Goal: Task Accomplishment & Management: Manage account settings

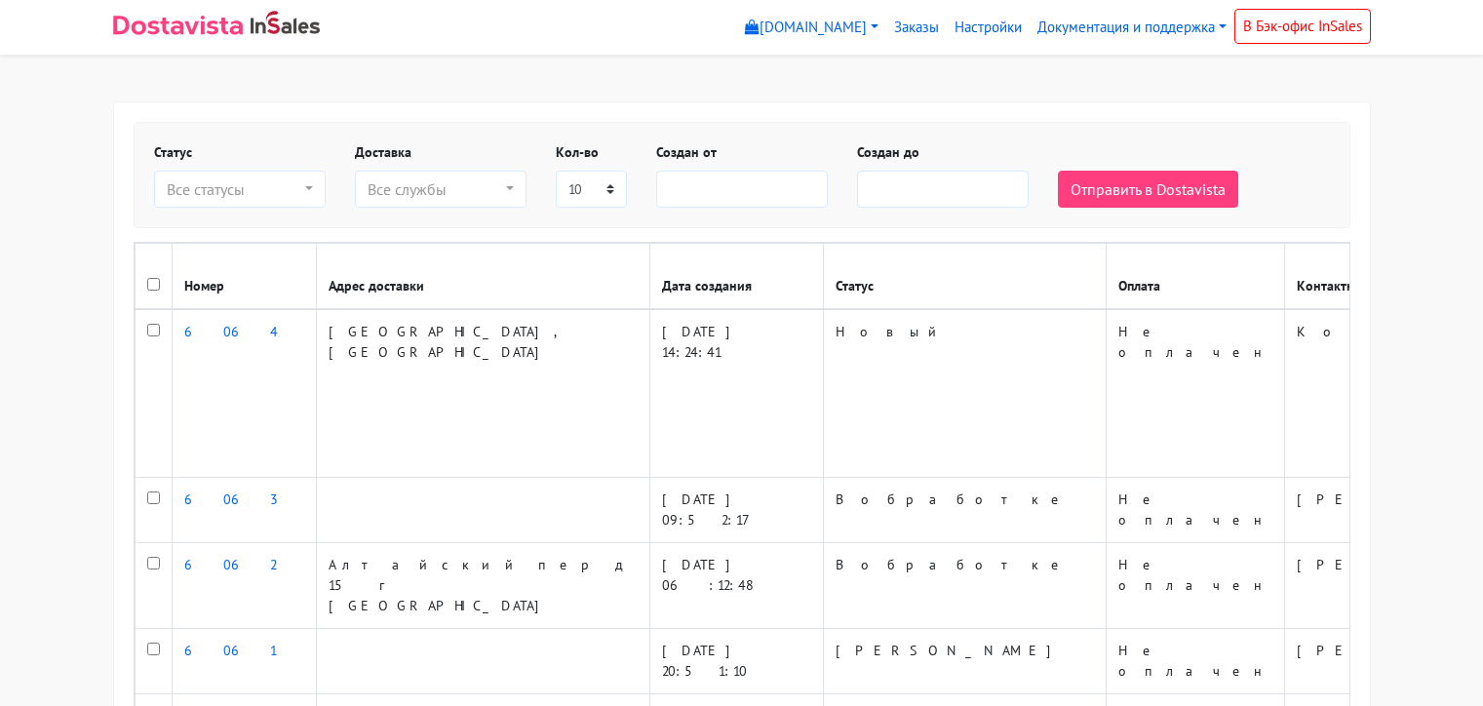
select select
click at [991, 24] on link "Настройки" at bounding box center [988, 28] width 83 height 38
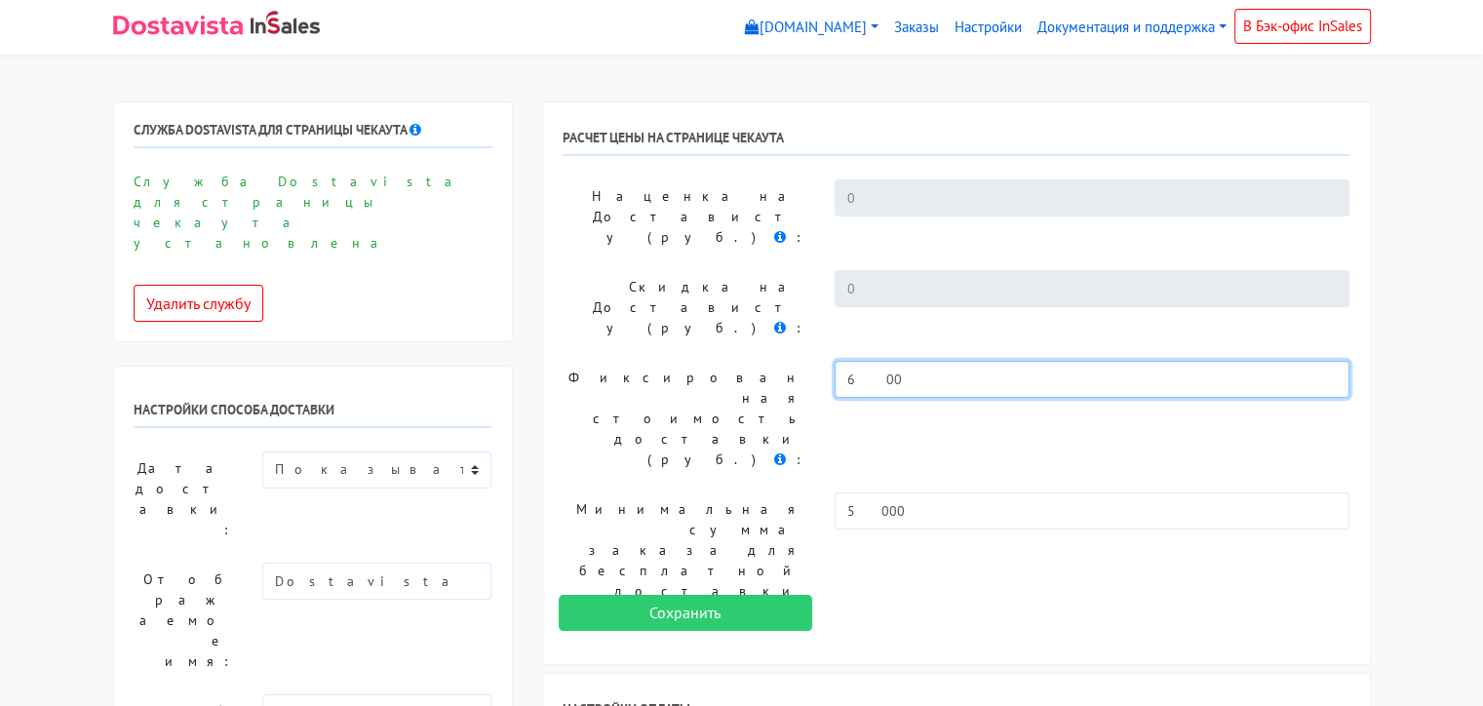
click at [910, 361] on input "600" at bounding box center [1093, 379] width 516 height 37
type input "6"
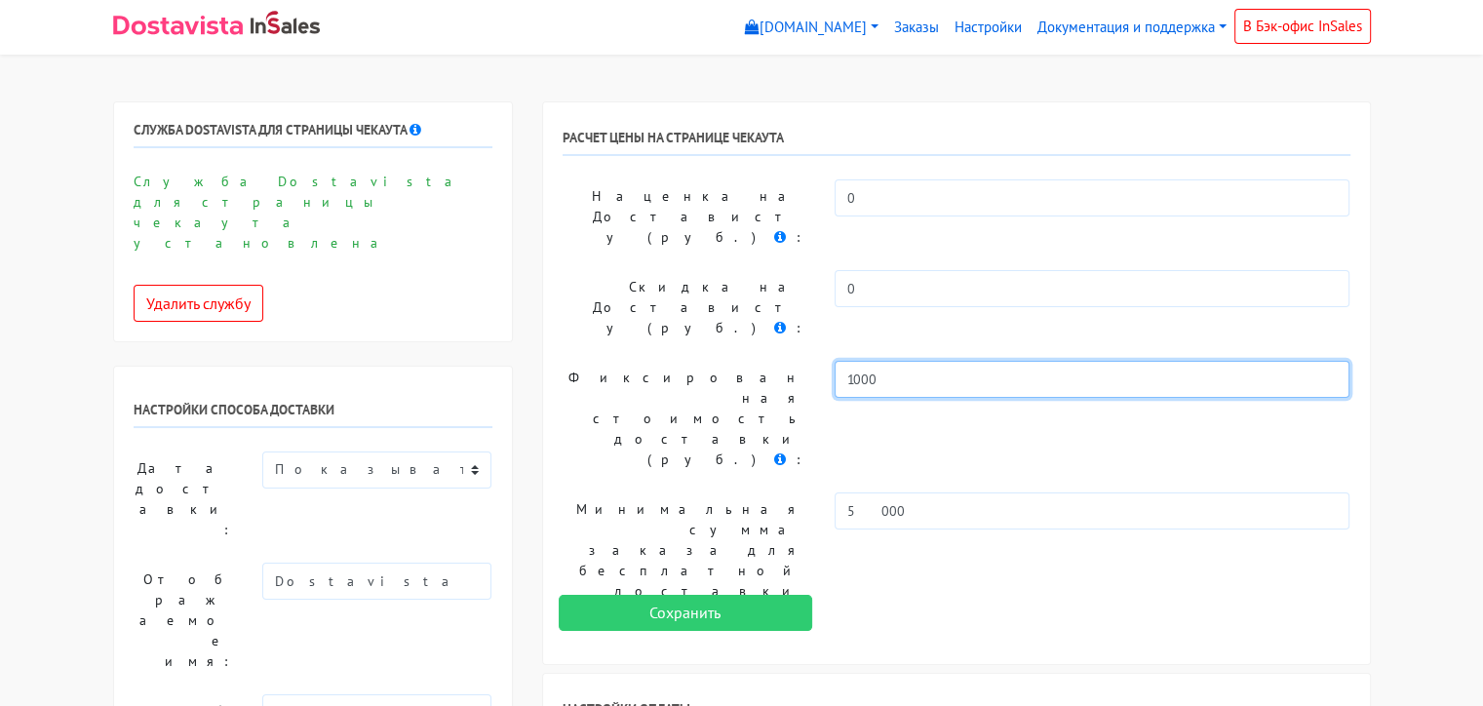
type input "1000"
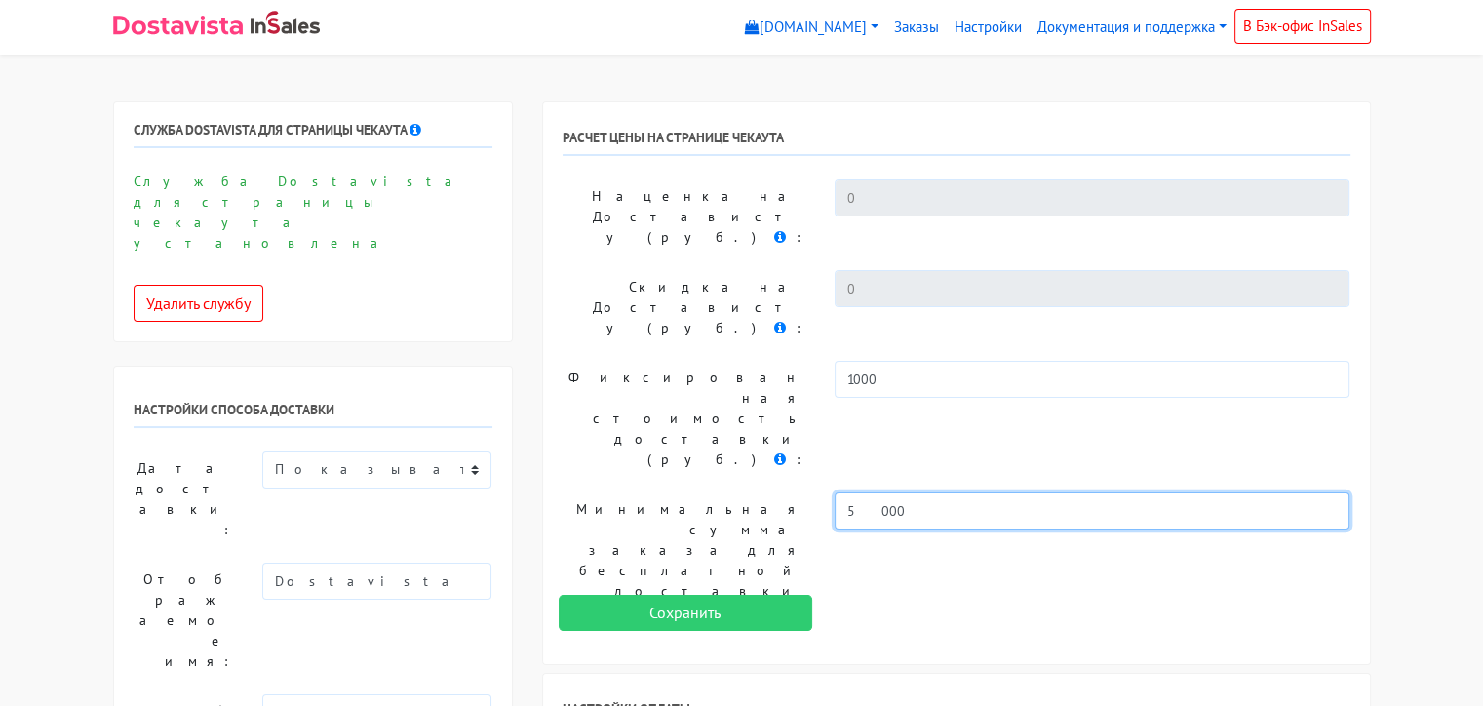
click at [897, 492] on input "5000" at bounding box center [1093, 510] width 516 height 37
type input "5"
type input "10000"
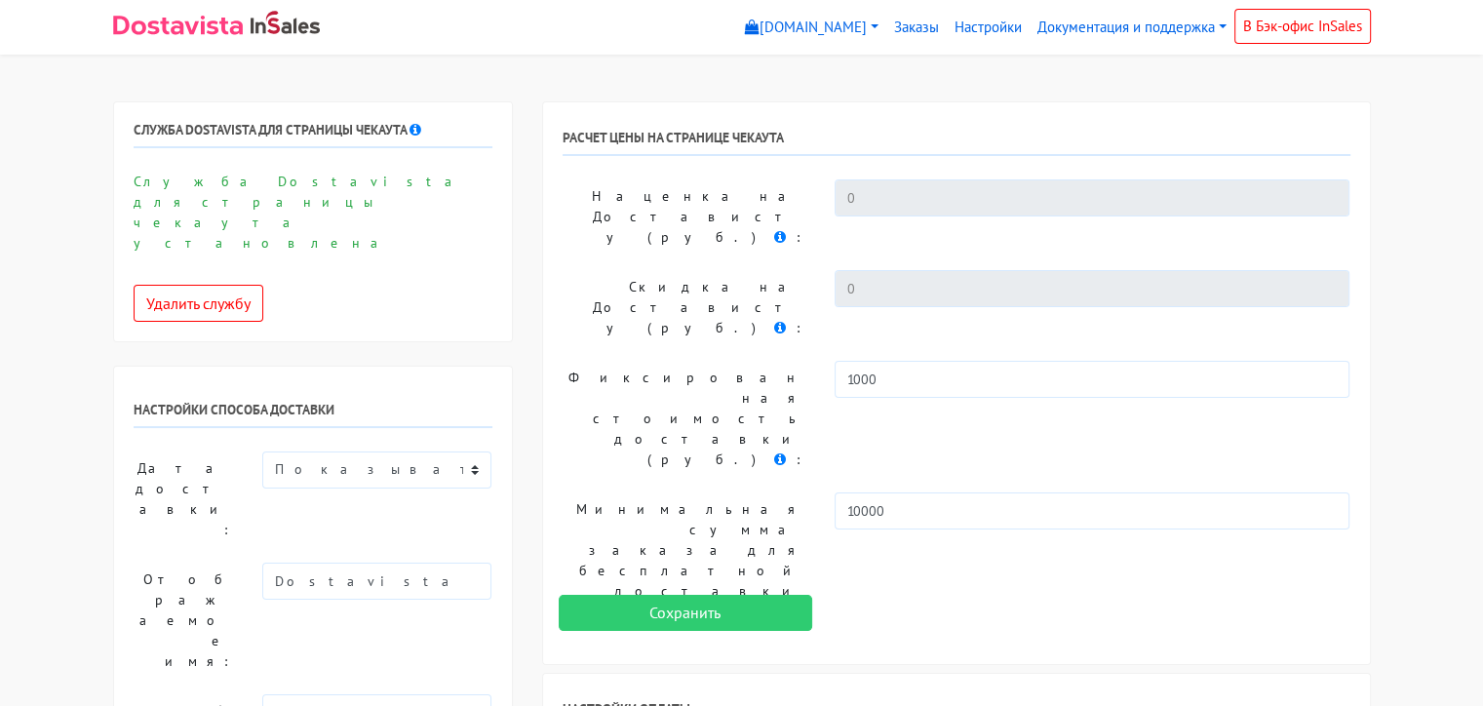
click at [978, 412] on div "РАСЧЕТ ЦЕНЫ НА СТРАНИЦЕ ЧЕКАУТА Наценка на Достависту (руб.) : 0 Скидка на Дост…" at bounding box center [956, 383] width 827 height 562
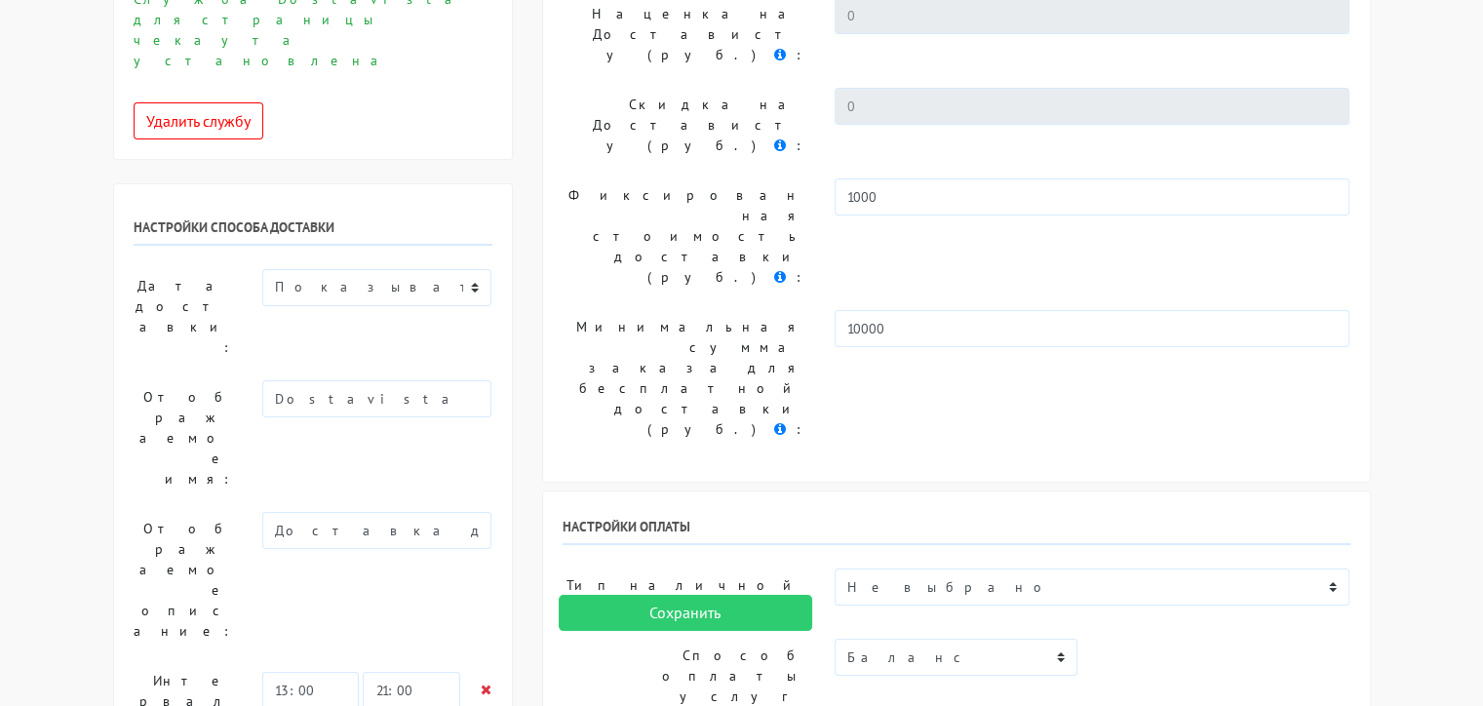
scroll to position [195, 0]
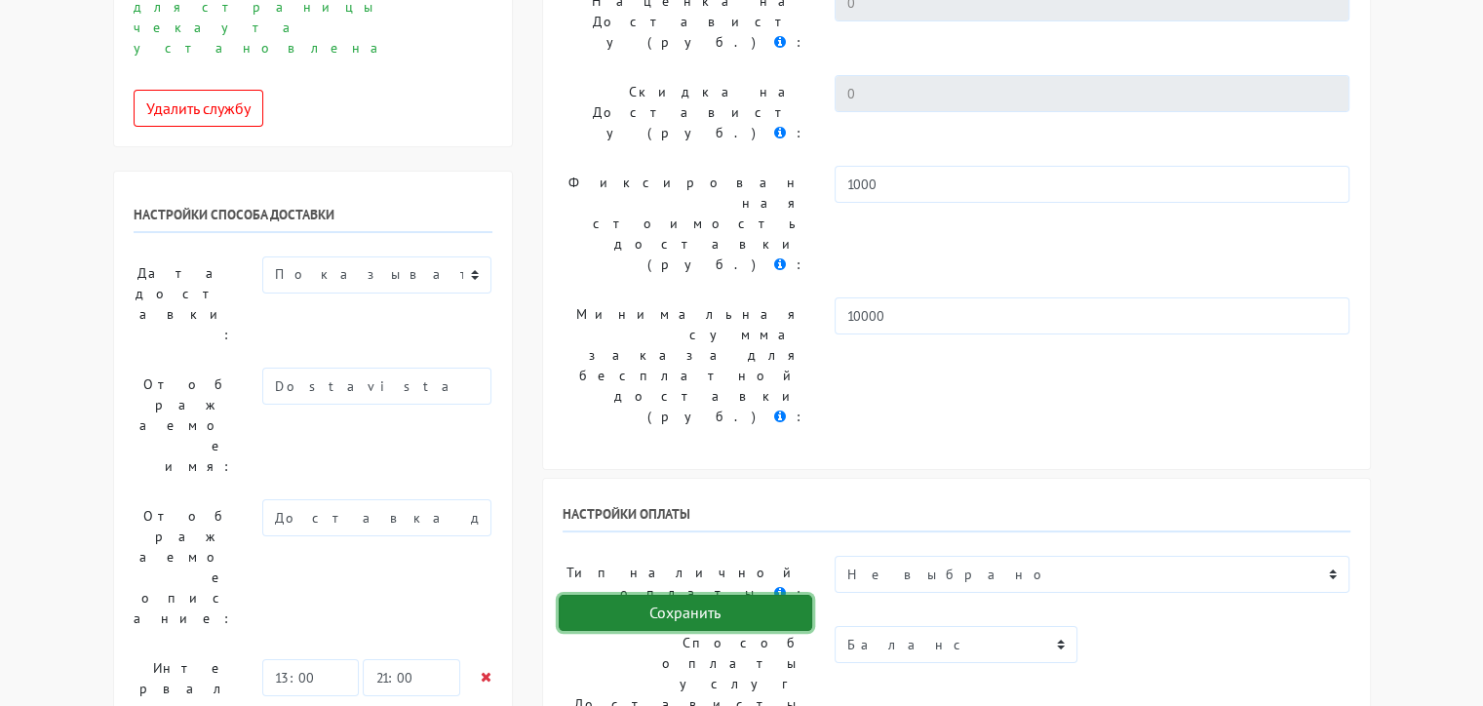
click at [718, 613] on input "Сохранить" at bounding box center [686, 613] width 254 height 37
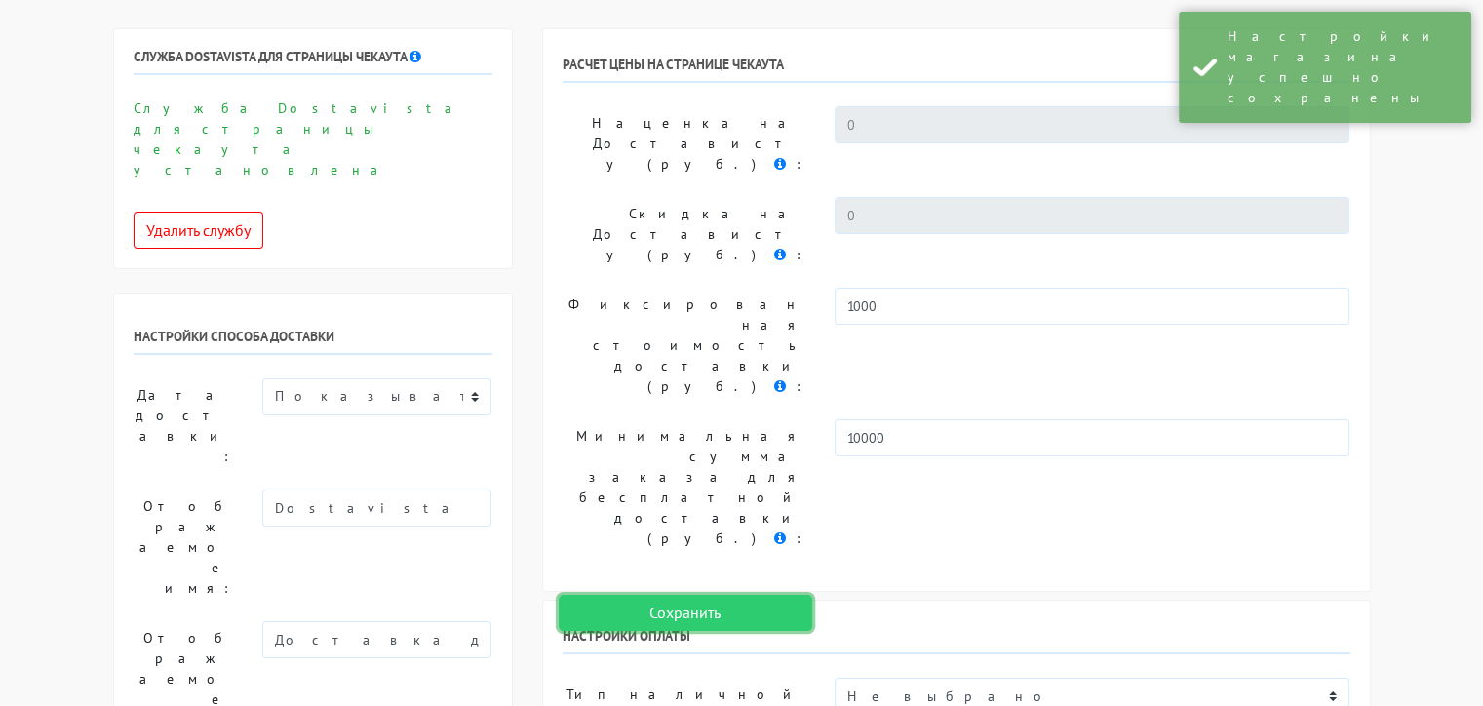
scroll to position [0, 0]
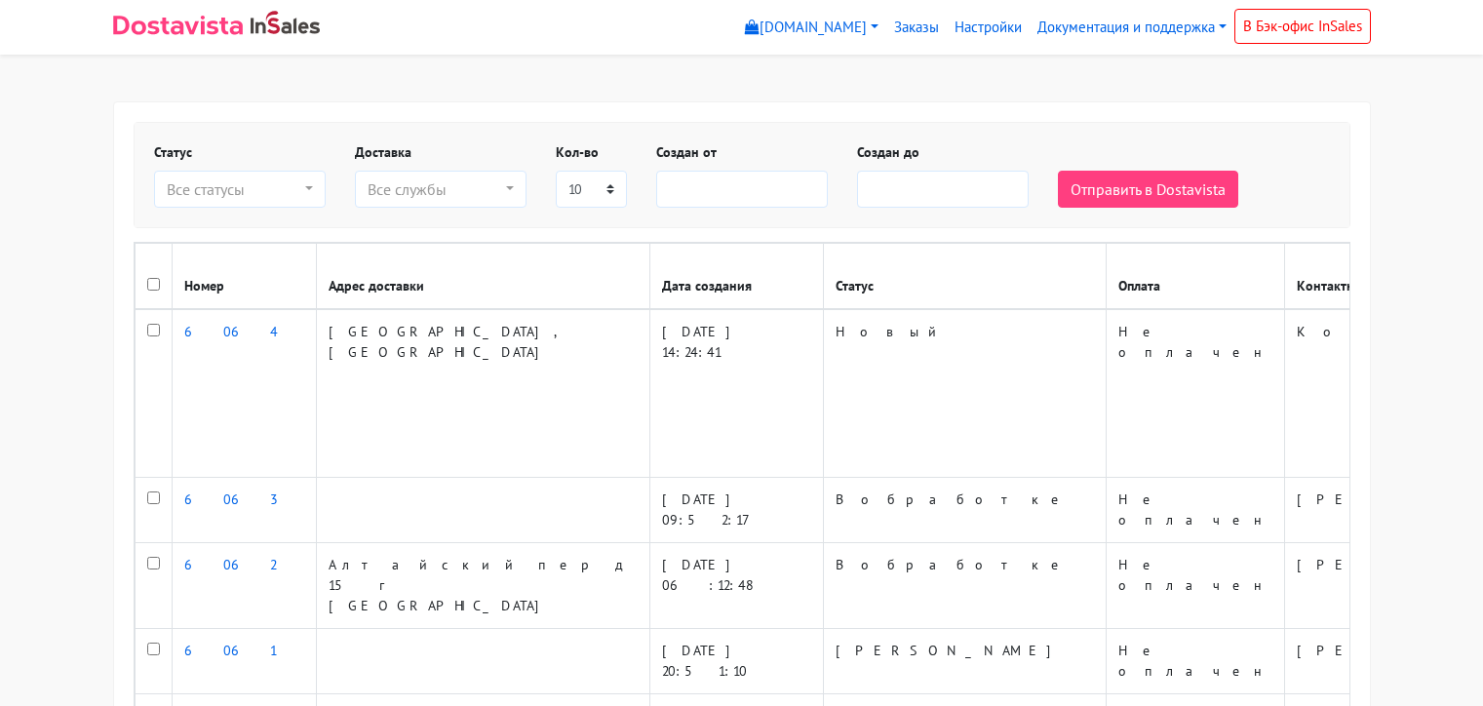
select select
click at [296, 185] on div "Все статусы" at bounding box center [234, 188] width 135 height 23
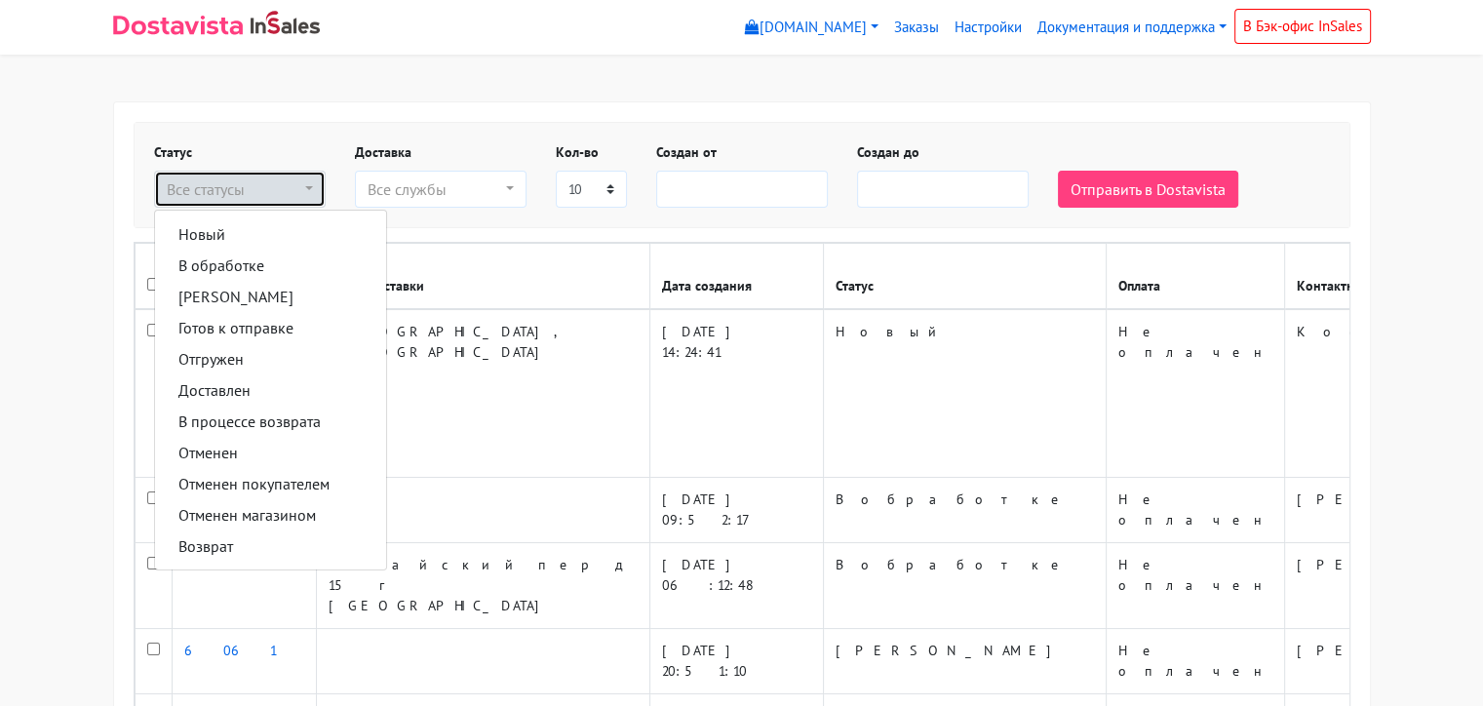
click at [296, 185] on div "Все статусы" at bounding box center [234, 188] width 135 height 23
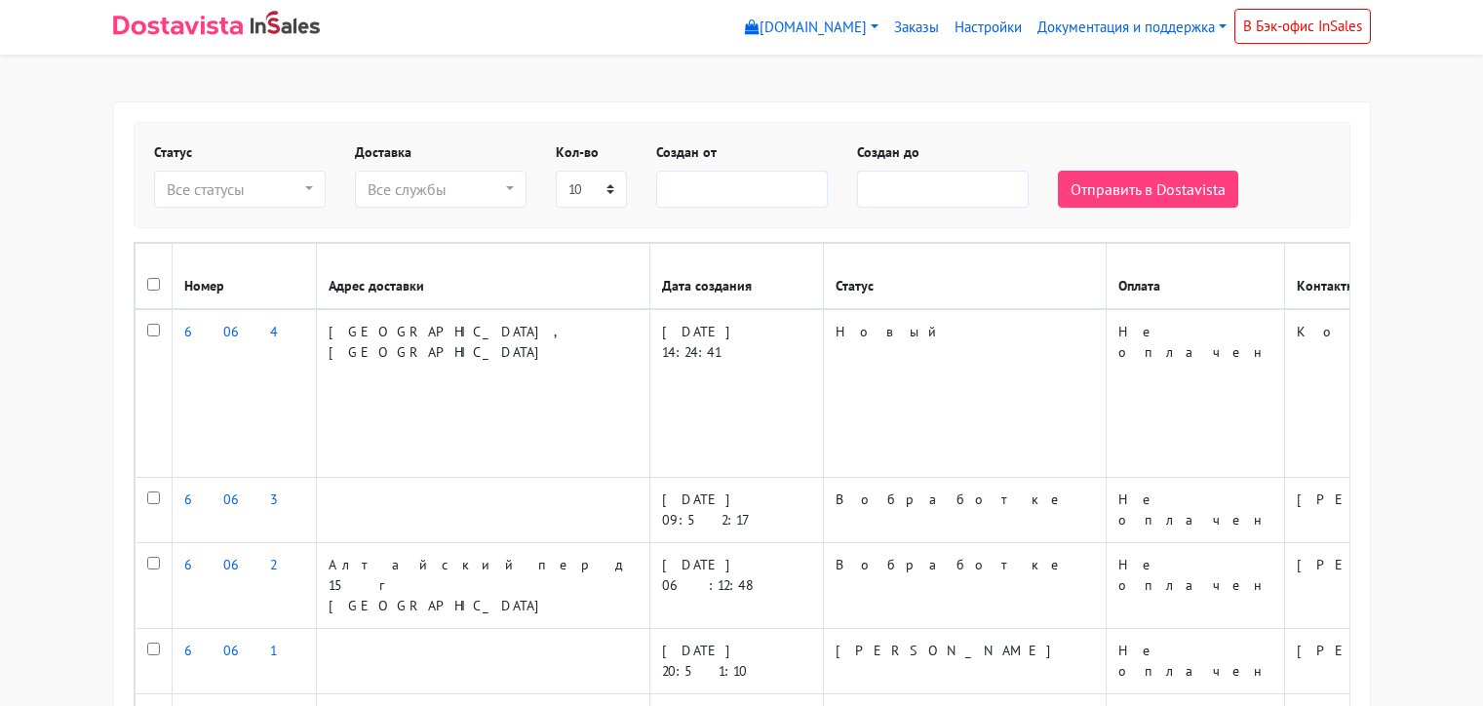
select select
click at [1009, 29] on link "Настройки" at bounding box center [988, 28] width 83 height 38
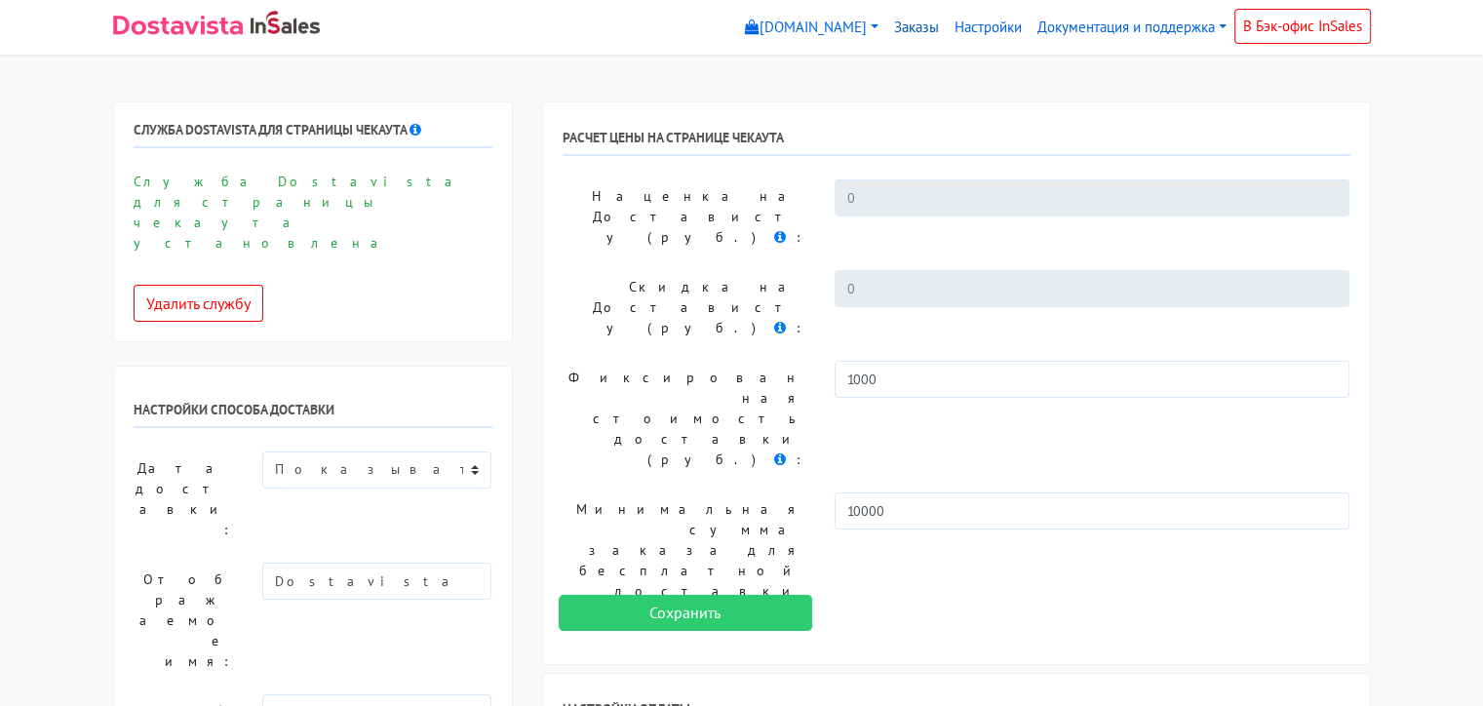
click at [921, 27] on link "Заказы" at bounding box center [916, 28] width 60 height 38
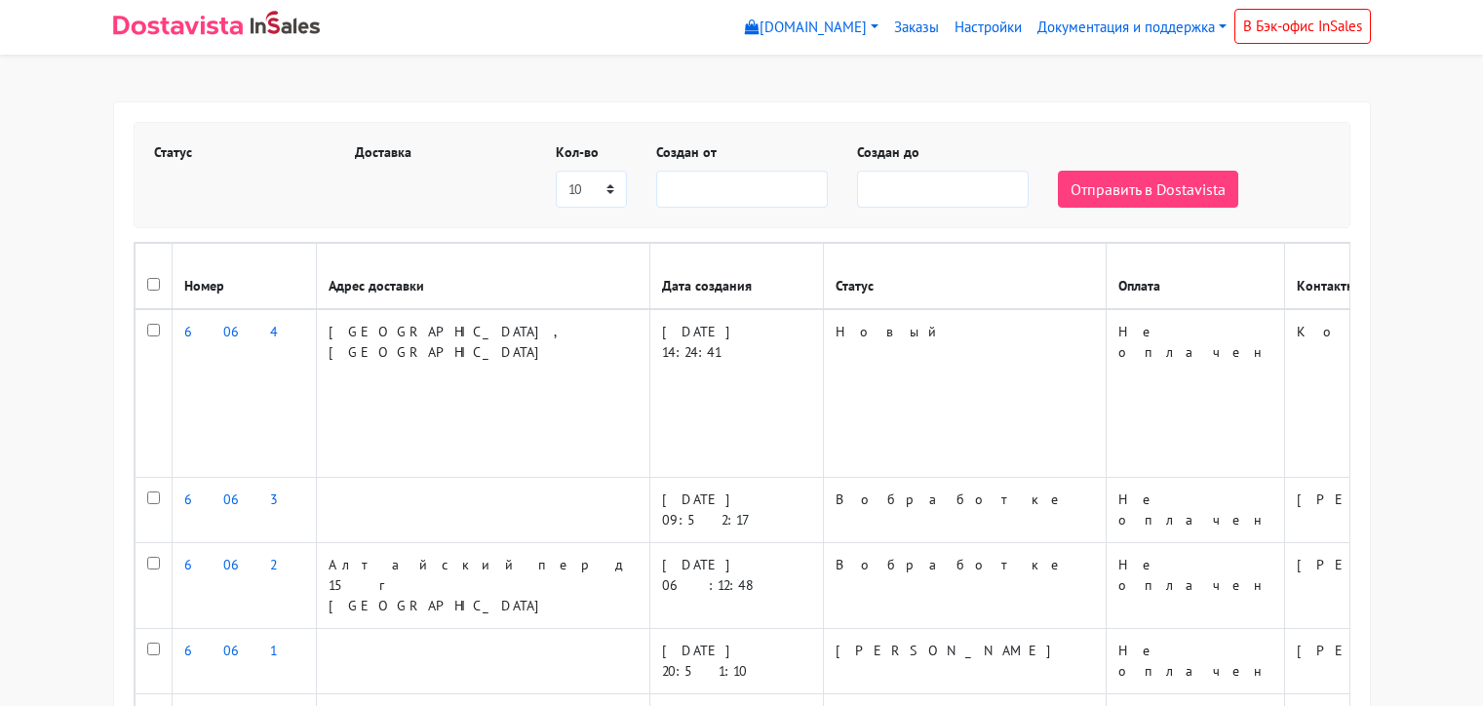
select select
click at [1268, 27] on link "В Бэк-офис InSales" at bounding box center [1303, 26] width 137 height 35
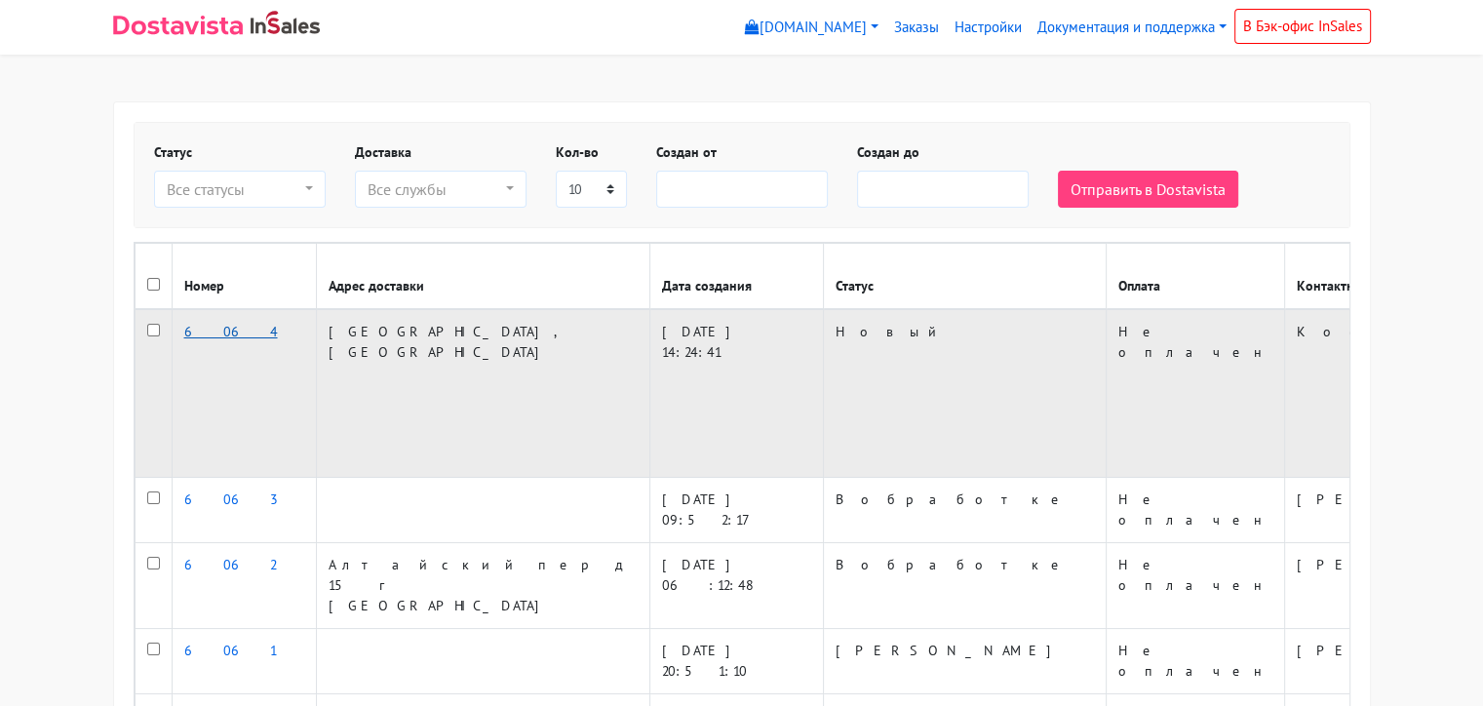
click at [207, 340] on link "6064" at bounding box center [231, 332] width 94 height 18
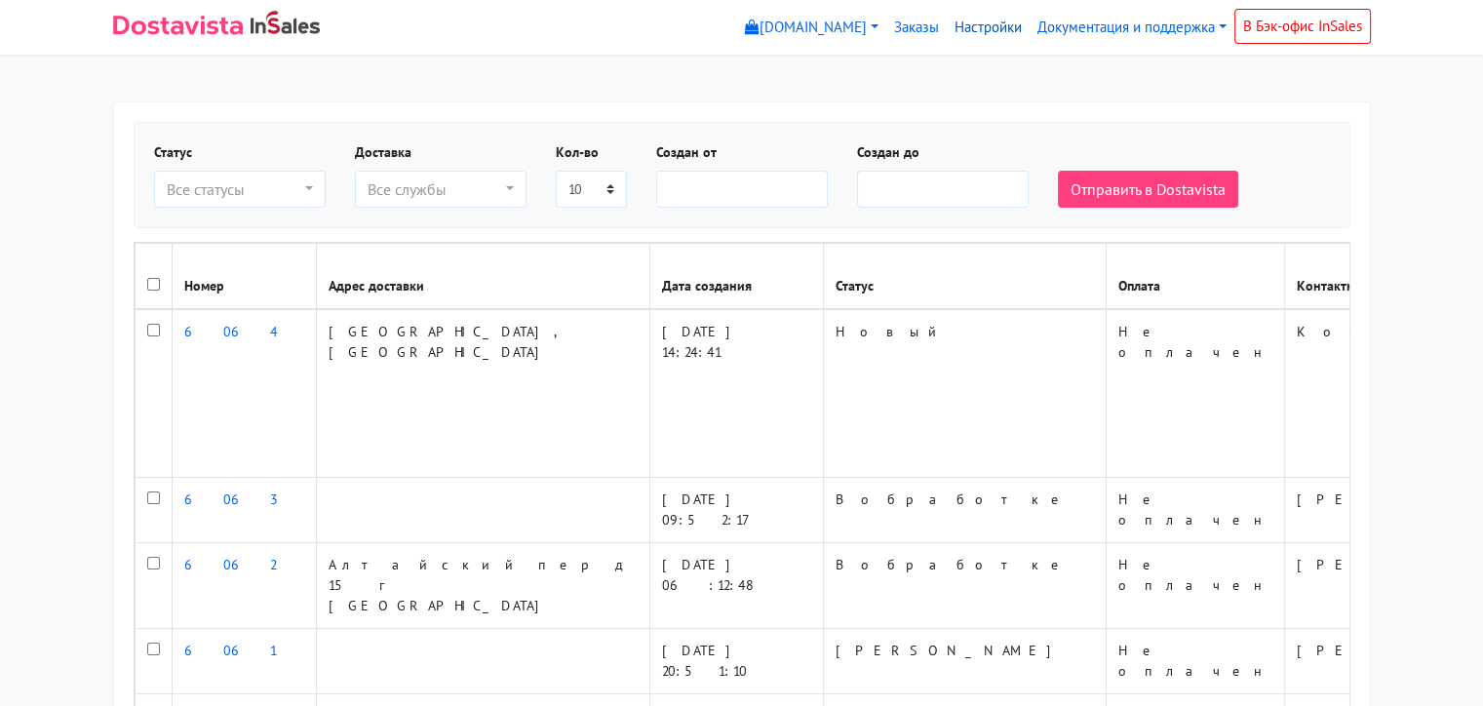
click at [978, 27] on link "Настройки" at bounding box center [988, 28] width 83 height 38
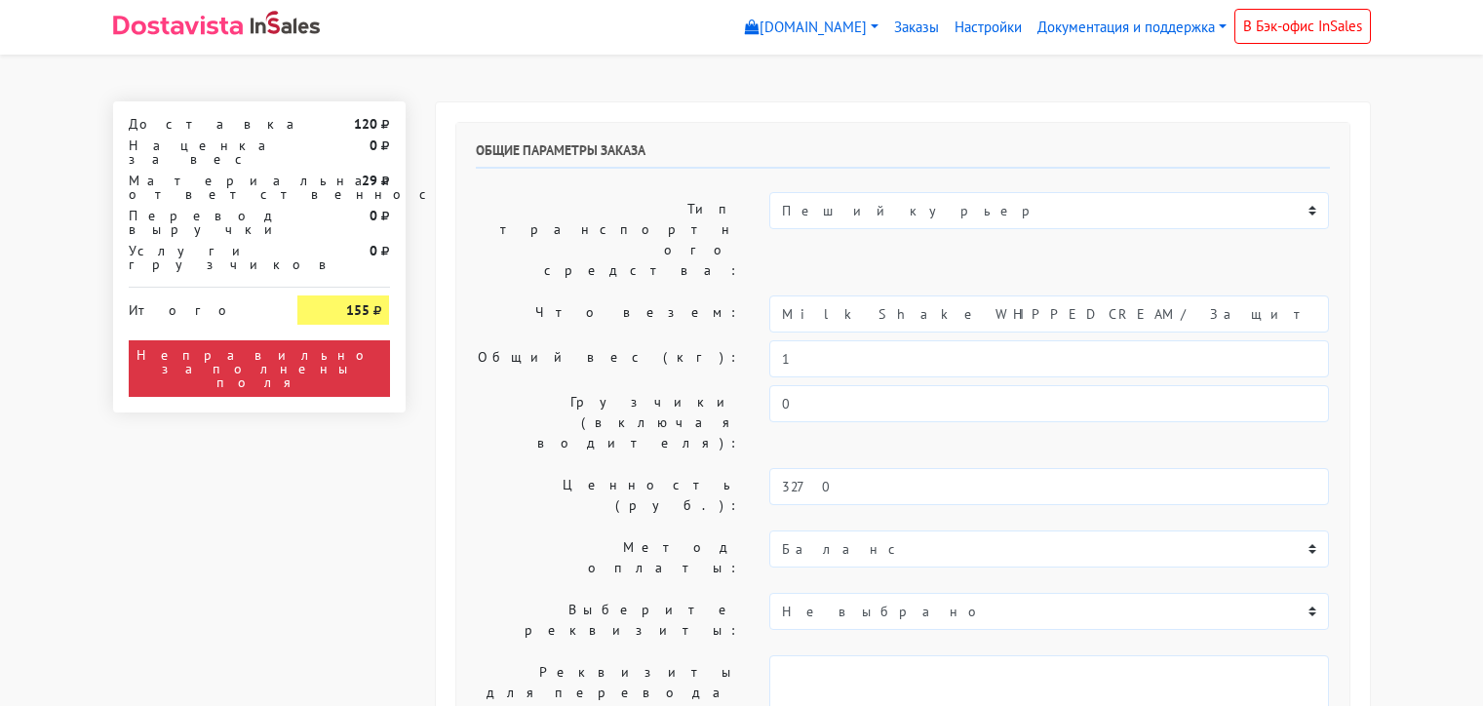
select select "10:00"
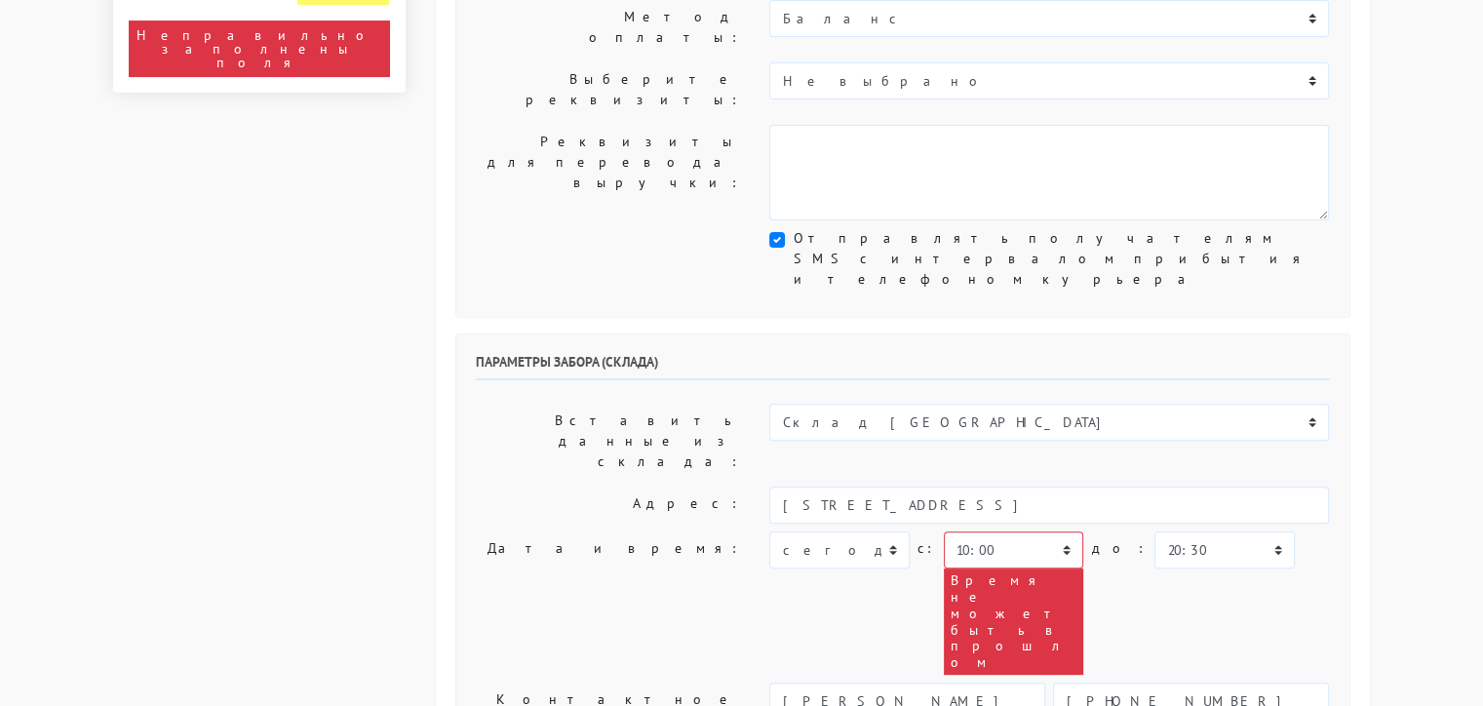
scroll to position [585, 0]
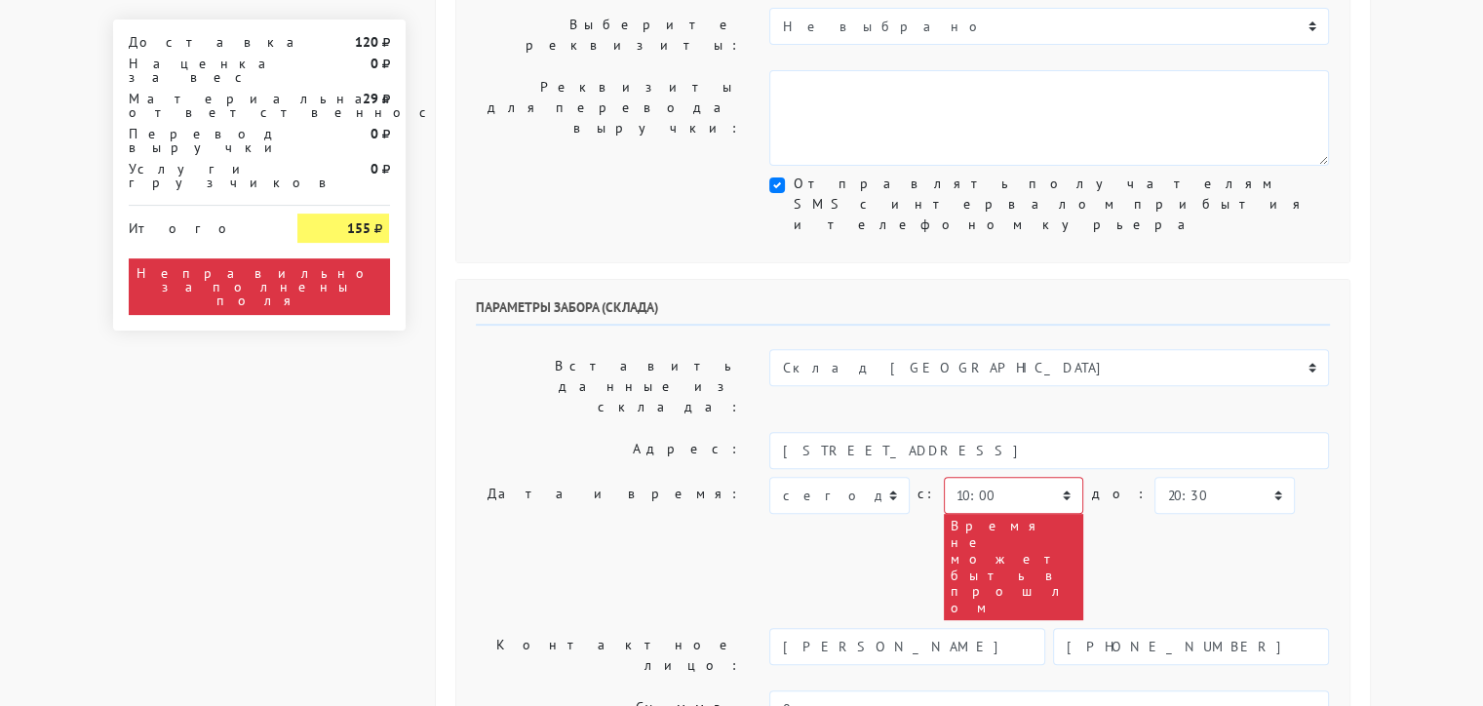
click at [1375, 301] on div "Общие параметры заказа Тип транспортного средства: Пеший курьер Легковой автомо…" at bounding box center [902, 609] width 965 height 2187
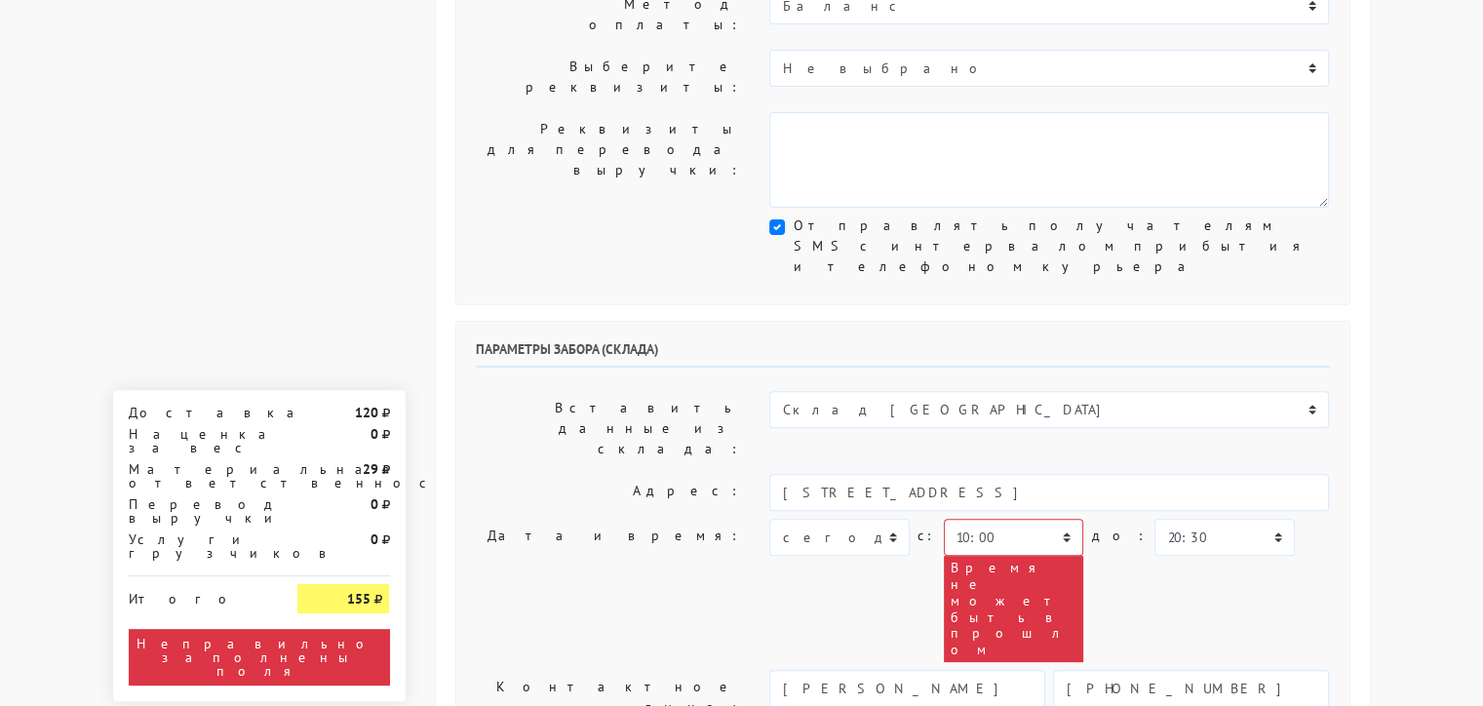
scroll to position [0, 0]
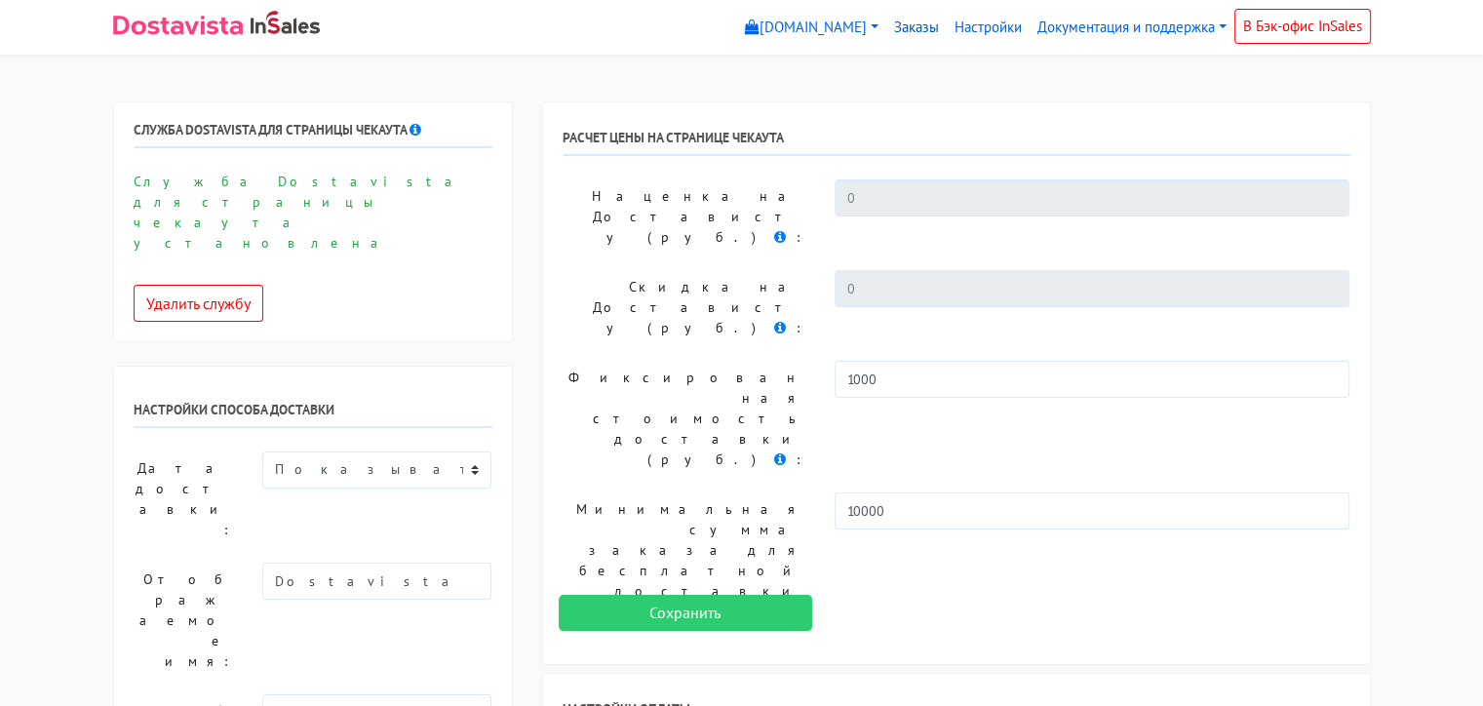
click at [905, 31] on link "Заказы" at bounding box center [916, 28] width 60 height 38
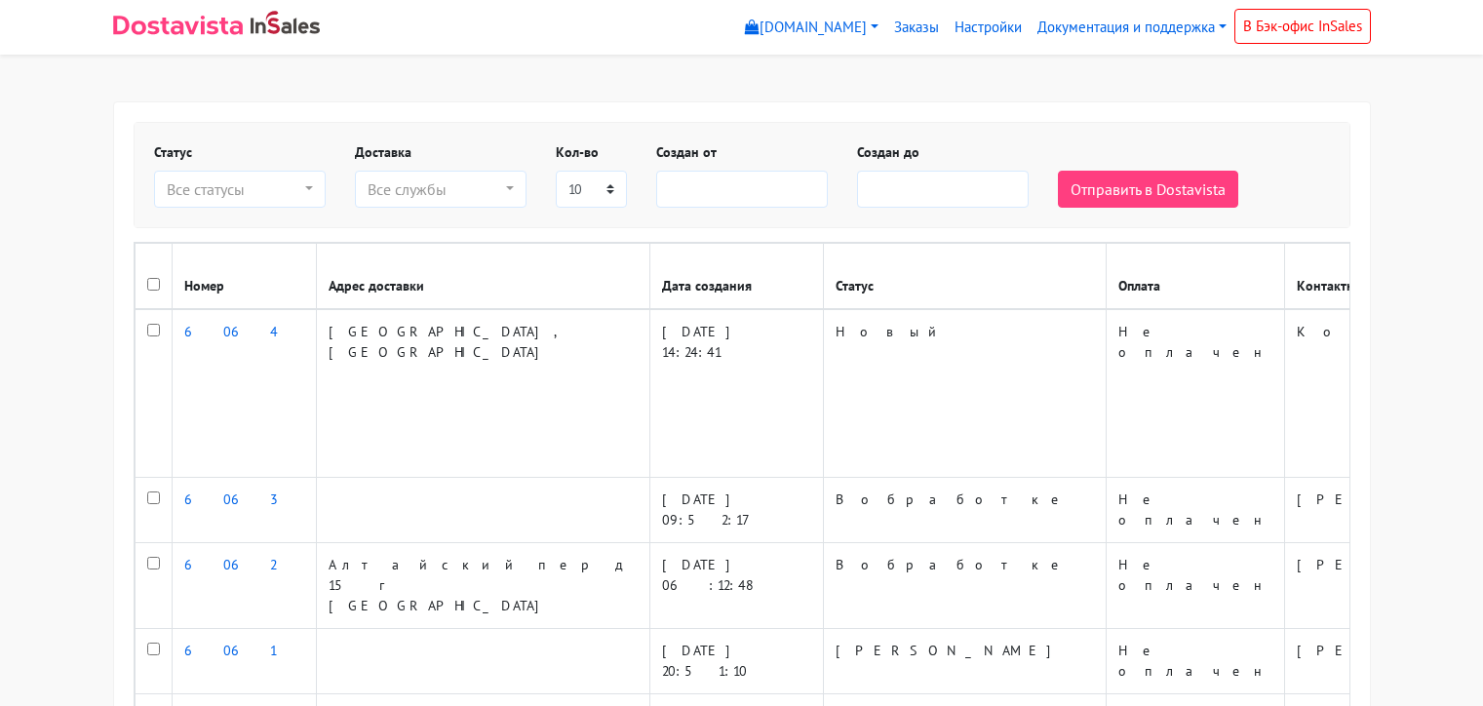
select select
click at [985, 32] on link "Настройки" at bounding box center [988, 28] width 83 height 38
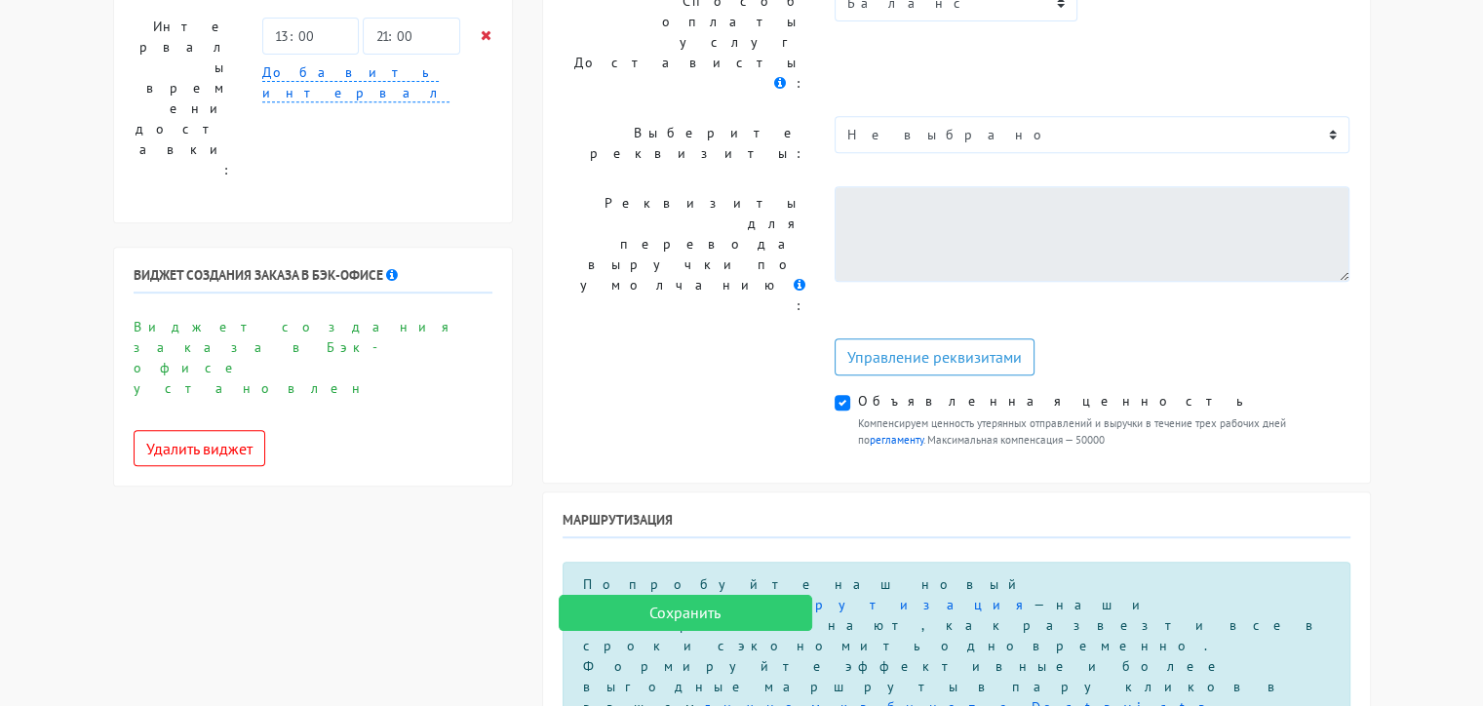
scroll to position [878, 0]
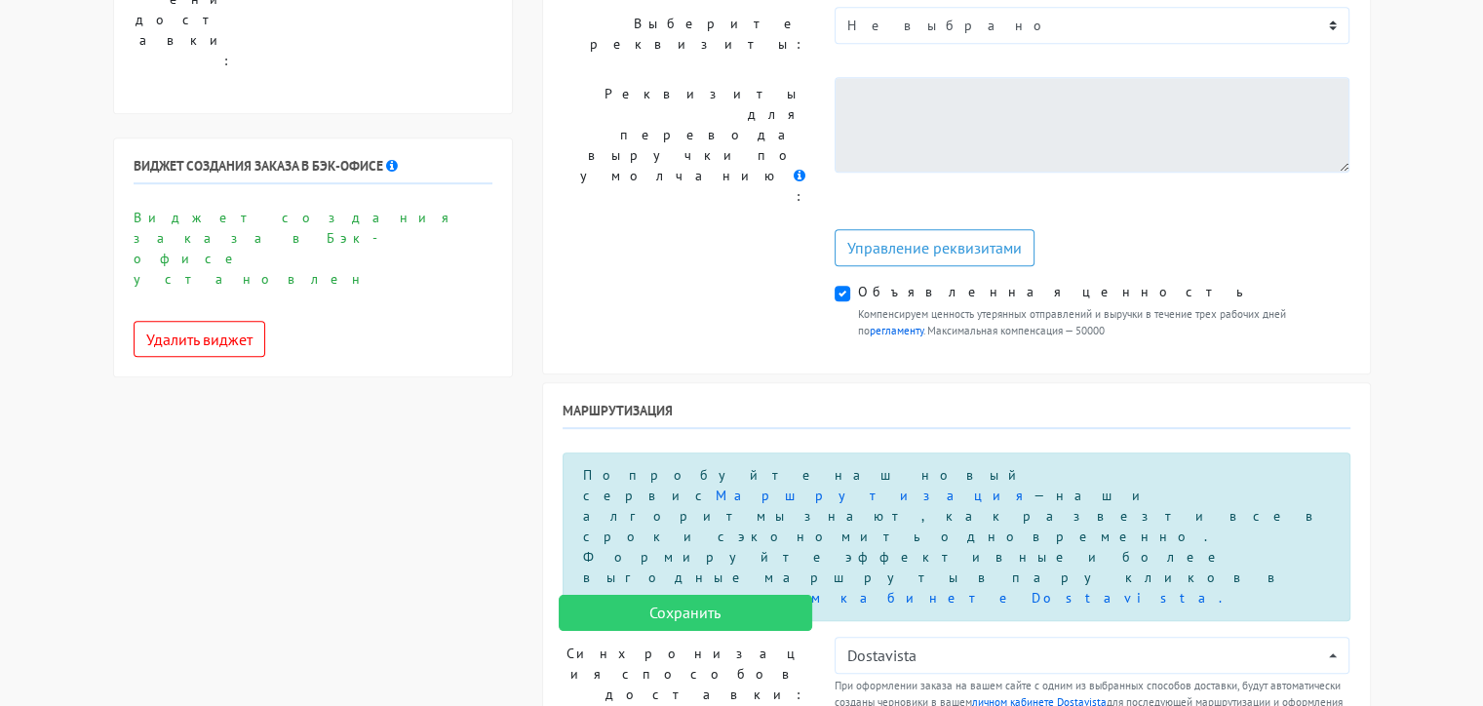
scroll to position [948, 0]
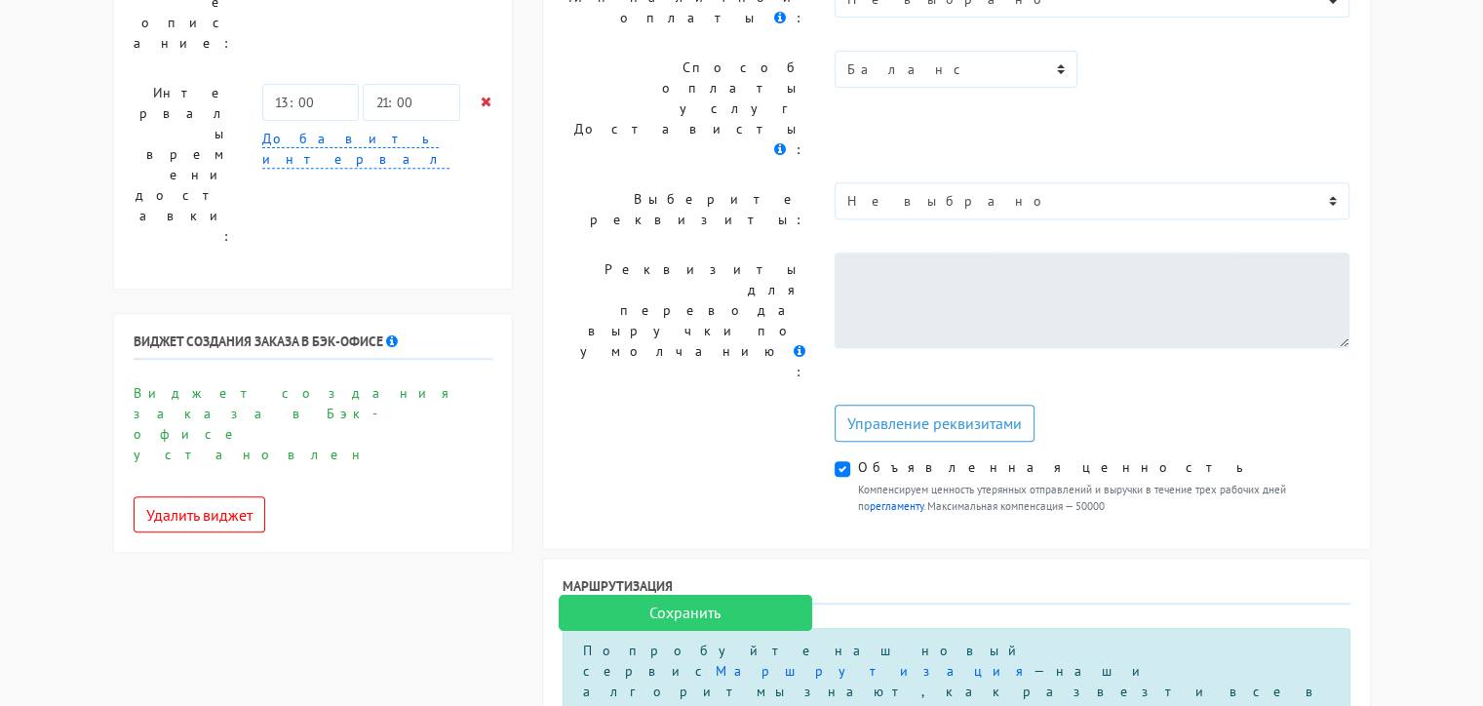
scroll to position [753, 0]
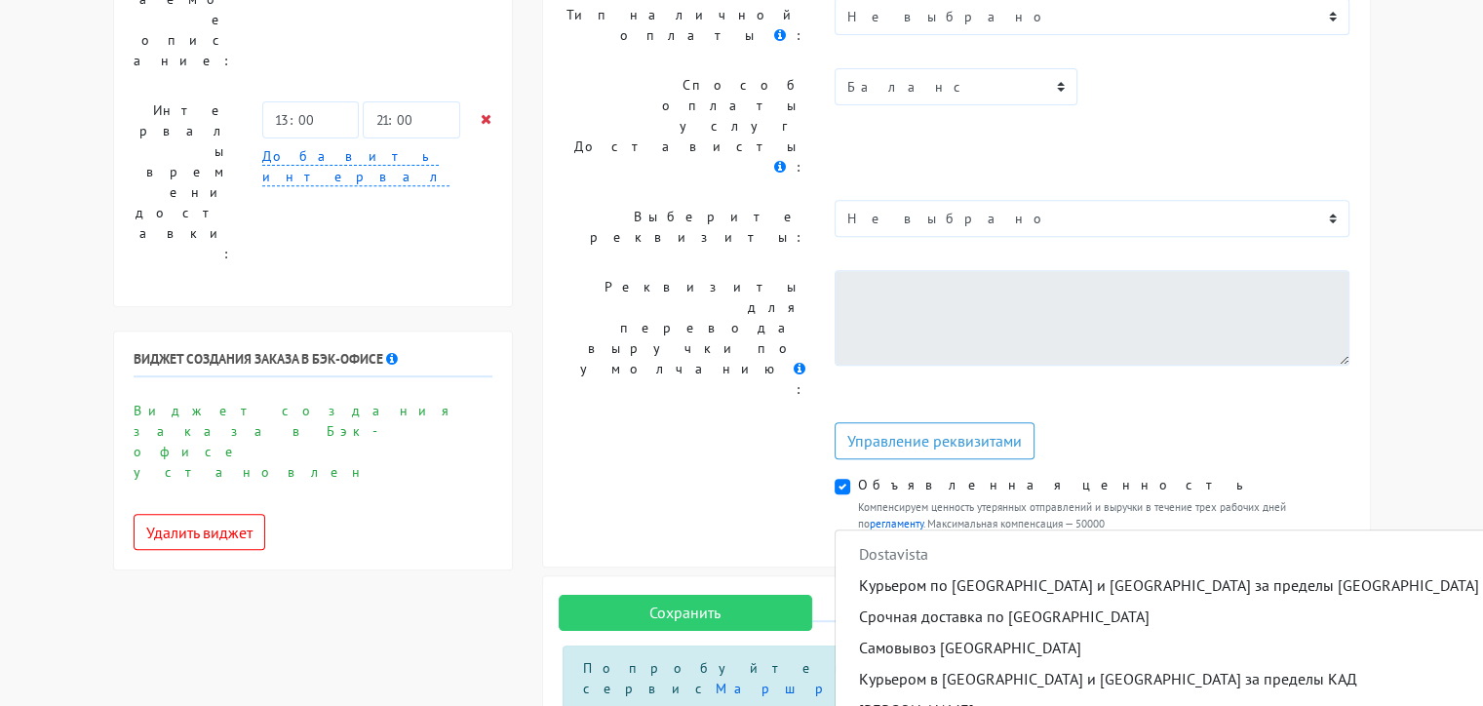
click at [927, 542] on span "Dostavista" at bounding box center [893, 553] width 69 height 23
click at [941, 601] on link "Срочная доставка по [GEOGRAPHIC_DATA]" at bounding box center [1186, 616] width 700 height 31
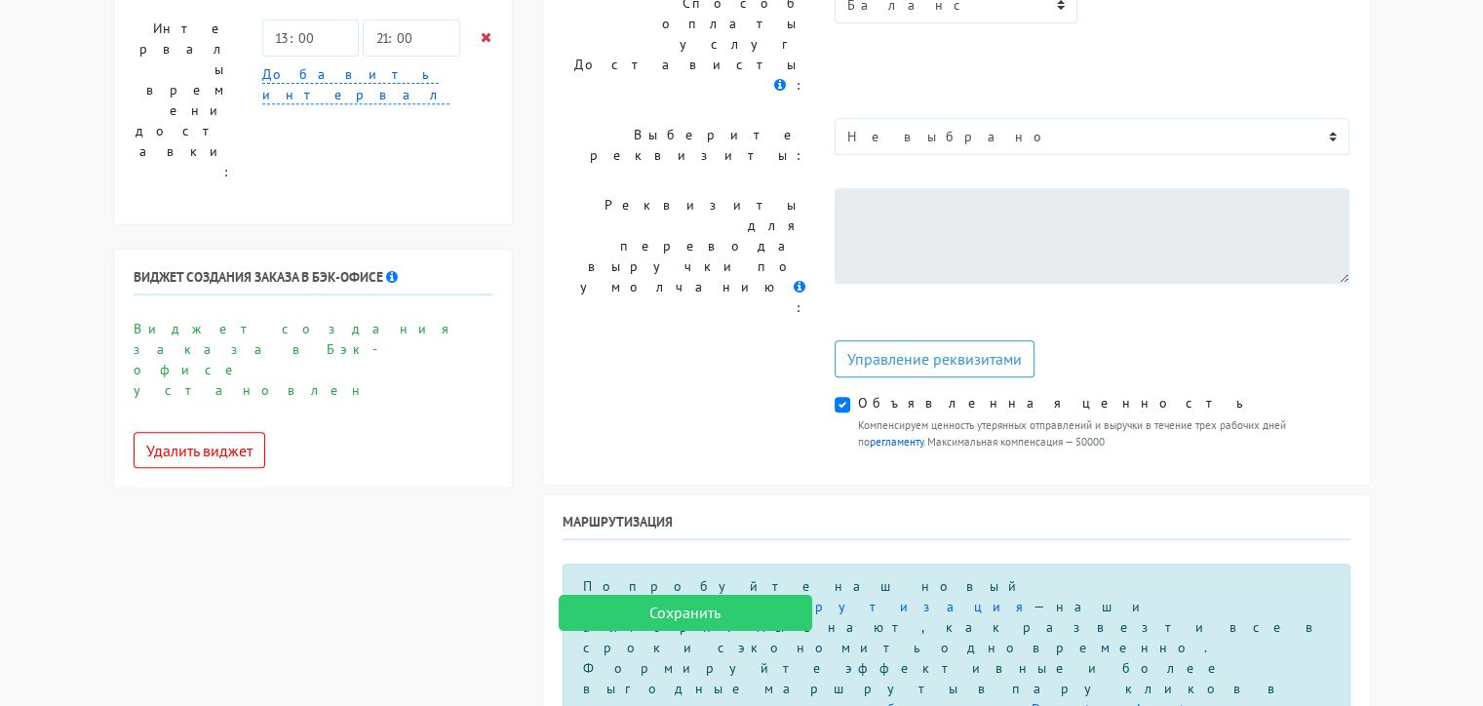
scroll to position [948, 0]
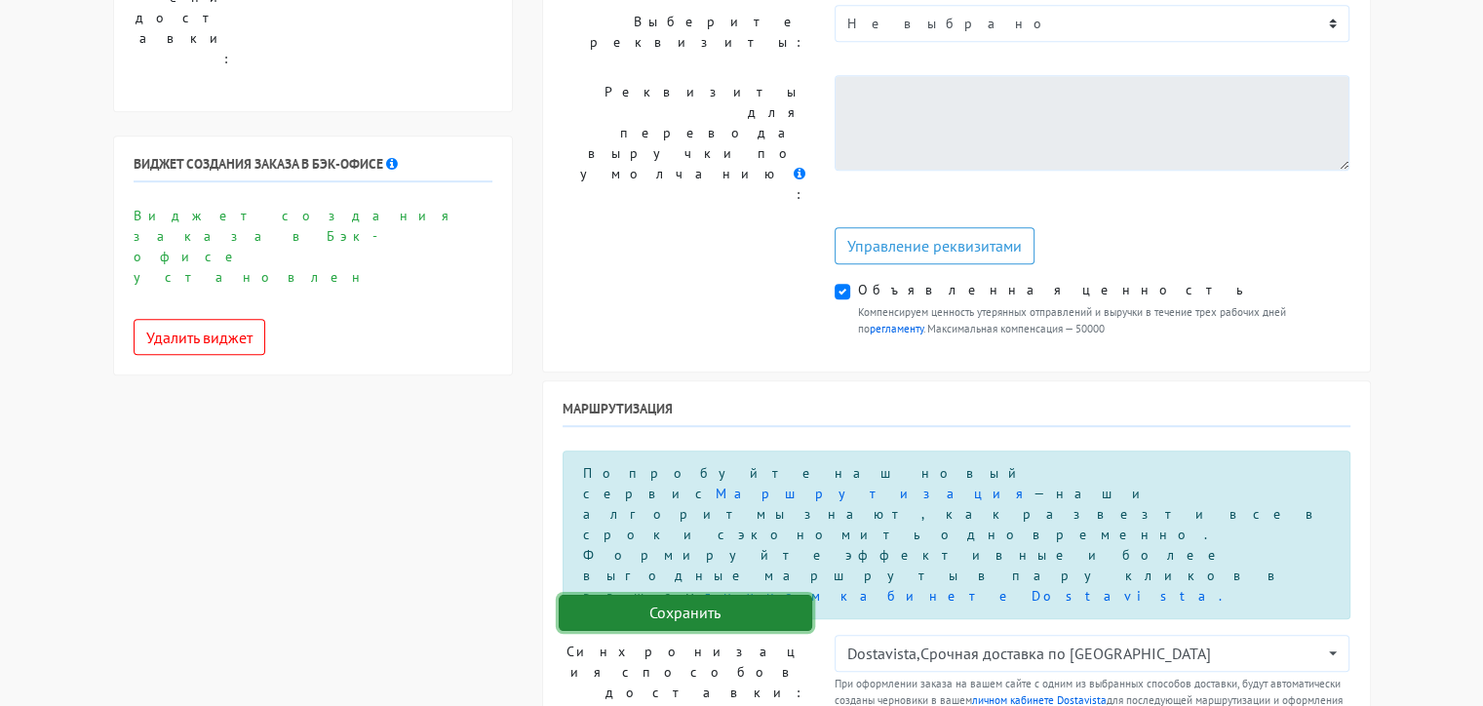
click at [680, 616] on input "Сохранить" at bounding box center [686, 613] width 254 height 37
